Goal: Ask a question

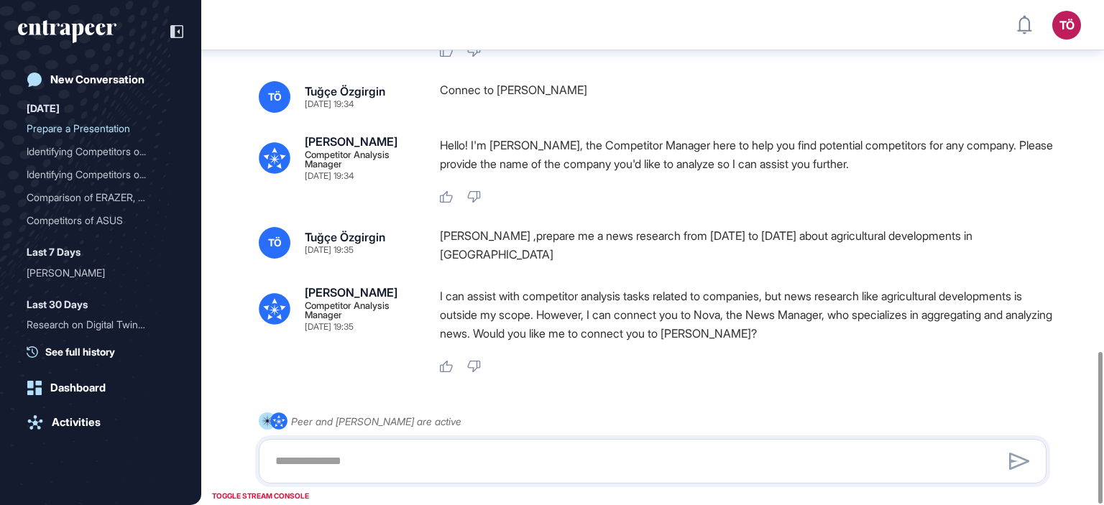
scroll to position [1167, 0]
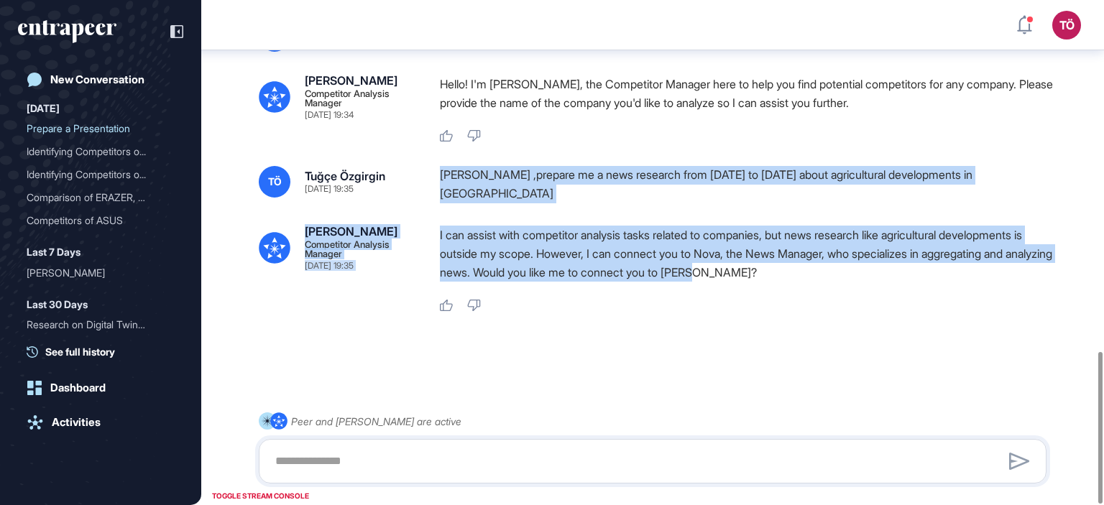
drag, startPoint x: 776, startPoint y: 275, endPoint x: 428, endPoint y: 165, distance: 364.2
click at [520, 197] on div "[PERSON_NAME] ,prepare me a news research from [DATE] to [DATE] about agricultu…" at bounding box center [749, 184] width 618 height 37
drag, startPoint x: 776, startPoint y: 273, endPoint x: 428, endPoint y: 185, distance: 358.8
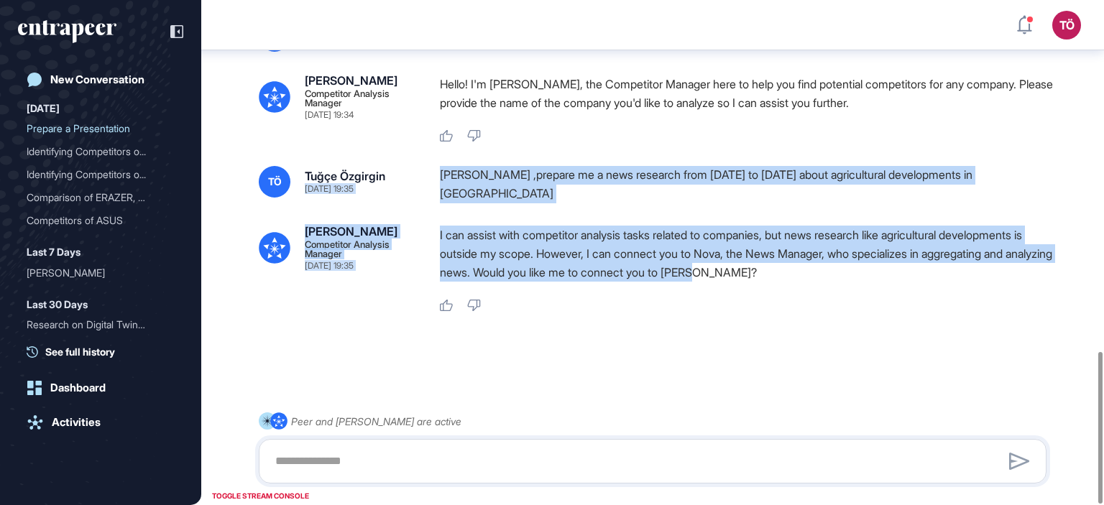
click at [903, 188] on div "[PERSON_NAME] ,prepare me a news research from [DATE] to [DATE] about agricultu…" at bounding box center [749, 184] width 618 height 37
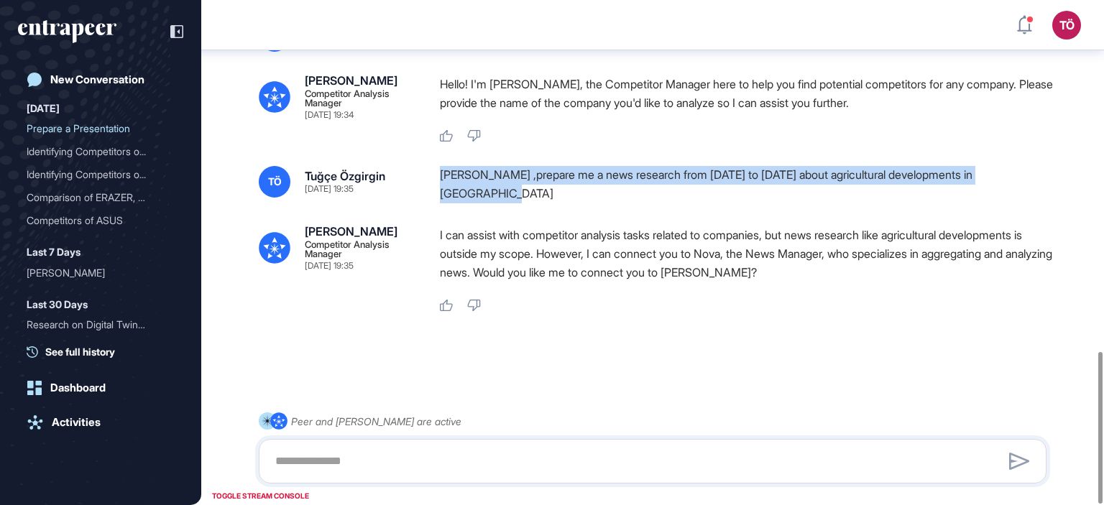
drag, startPoint x: 489, startPoint y: 201, endPoint x: 441, endPoint y: 165, distance: 59.7
click at [441, 166] on div "[PERSON_NAME] ,prepare me a news research from [DATE] to [DATE] about agricultu…" at bounding box center [749, 184] width 618 height 37
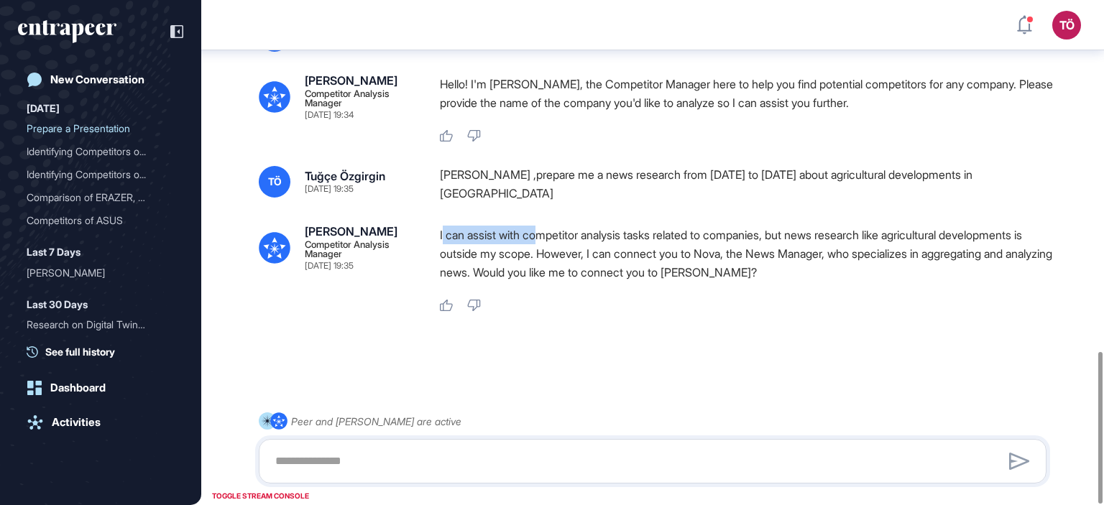
drag, startPoint x: 443, startPoint y: 231, endPoint x: 540, endPoint y: 241, distance: 98.2
click at [540, 241] on p "I can assist with competitor analysis tasks related to companies, but news rese…" at bounding box center [749, 254] width 618 height 56
click at [632, 244] on p "I can assist with competitor analysis tasks related to companies, but news rese…" at bounding box center [749, 254] width 618 height 56
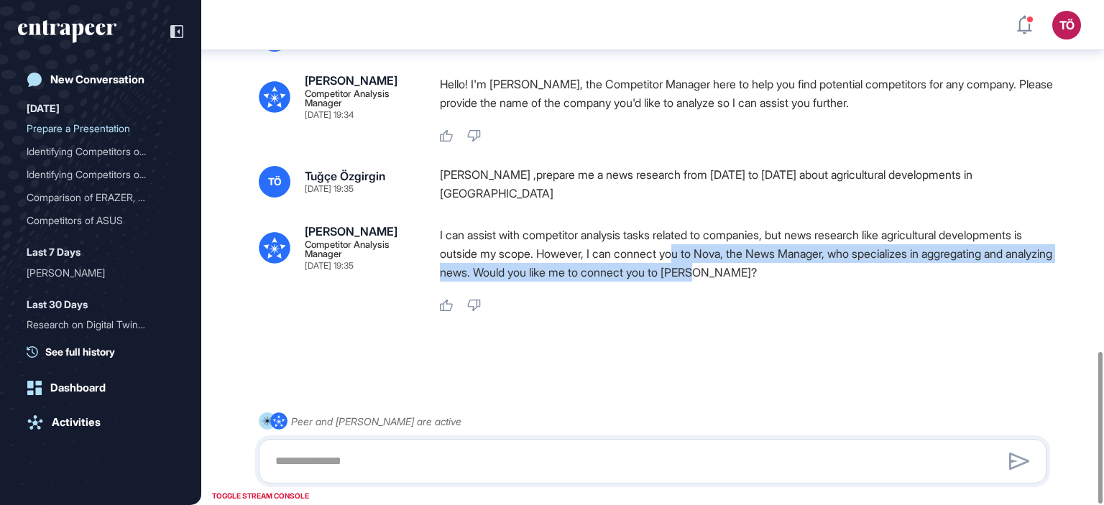
drag, startPoint x: 696, startPoint y: 254, endPoint x: 791, endPoint y: 274, distance: 96.8
click at [791, 274] on p "I can assist with competitor analysis tasks related to companies, but news rese…" at bounding box center [749, 254] width 618 height 56
click at [847, 272] on p "I can assist with competitor analysis tasks related to companies, but news rese…" at bounding box center [749, 254] width 618 height 56
drag, startPoint x: 766, startPoint y: 283, endPoint x: 562, endPoint y: 255, distance: 206.0
click at [562, 255] on div "I can assist with competitor analysis tasks related to companies, but news rese…" at bounding box center [749, 257] width 618 height 63
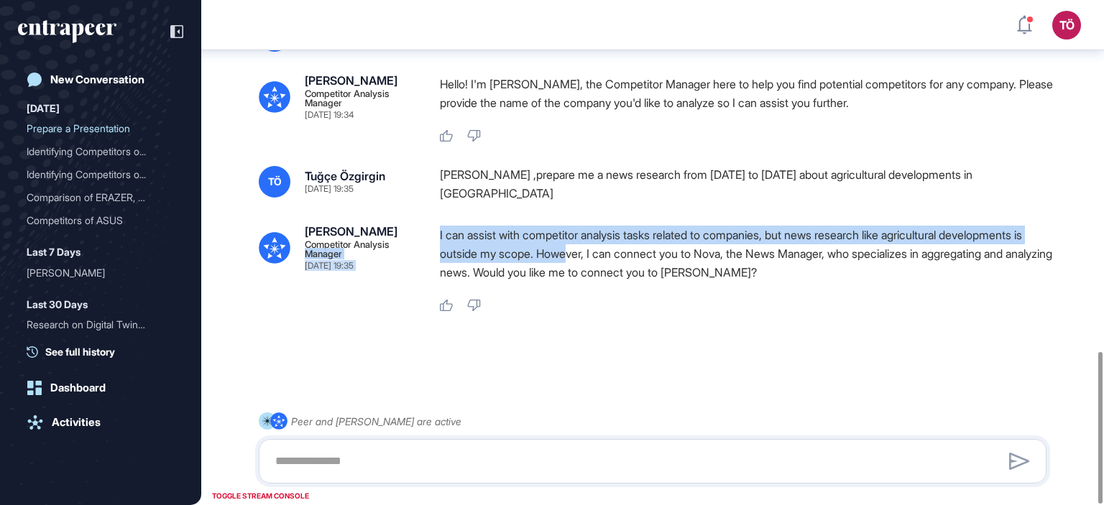
drag, startPoint x: 415, startPoint y: 229, endPoint x: 586, endPoint y: 257, distance: 172.5
click at [586, 257] on div "[PERSON_NAME] Competitor Analysis Manager [DATE] 19:35 I can assist with compet…" at bounding box center [653, 269] width 788 height 87
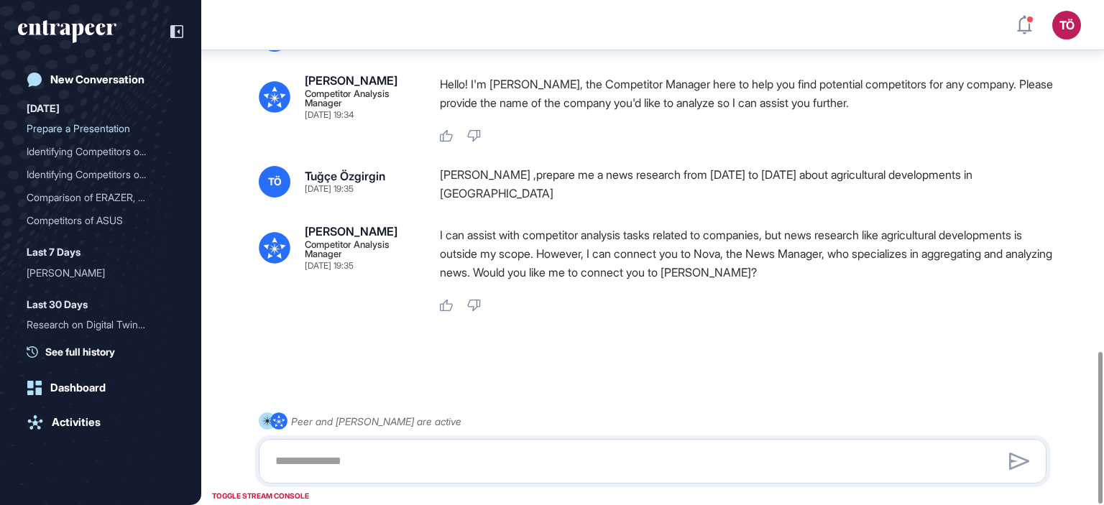
click at [727, 256] on p "I can assist with competitor analysis tasks related to companies, but news rese…" at bounding box center [749, 254] width 618 height 56
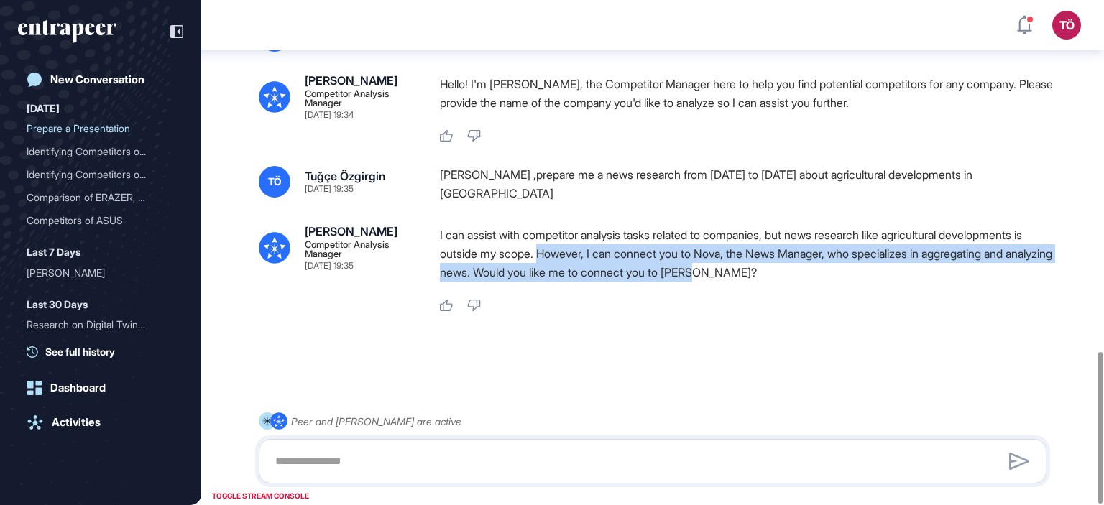
drag, startPoint x: 556, startPoint y: 248, endPoint x: 770, endPoint y: 272, distance: 216.3
click at [770, 272] on p "I can assist with competitor analysis tasks related to companies, but news rese…" at bounding box center [749, 254] width 618 height 56
